Goal: Task Accomplishment & Management: Manage account settings

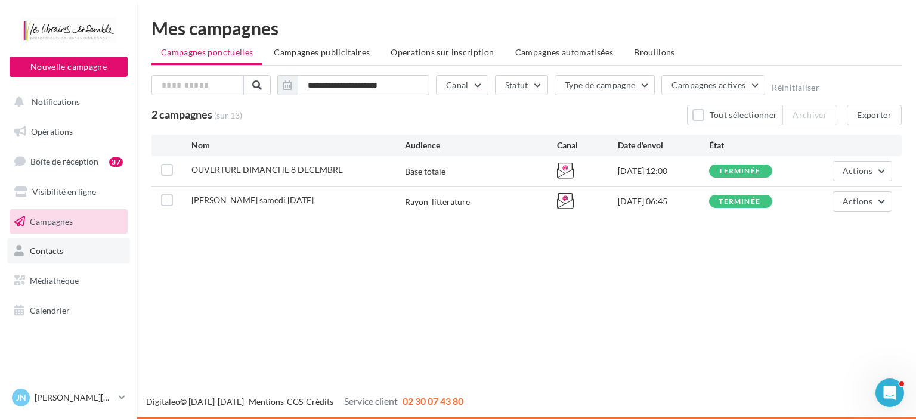
click at [58, 246] on span "Contacts" at bounding box center [46, 251] width 33 height 10
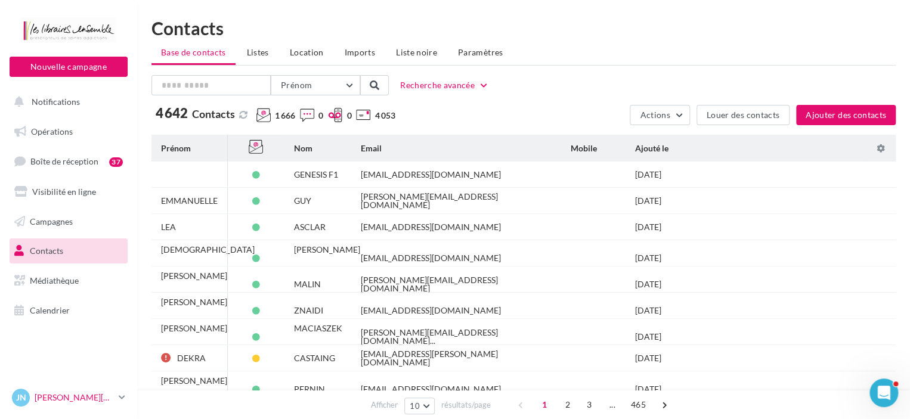
click at [58, 401] on p "[PERSON_NAME][DATE]" at bounding box center [74, 398] width 79 height 12
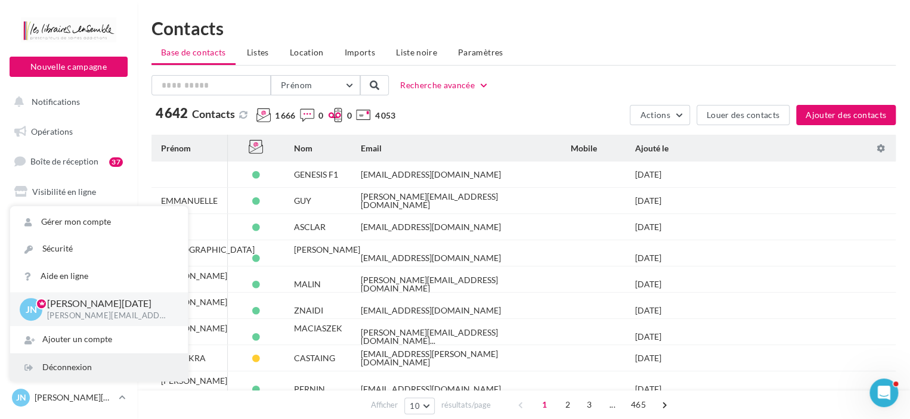
click at [70, 360] on div "Déconnexion" at bounding box center [99, 367] width 178 height 27
